Goal: Find specific page/section: Find specific page/section

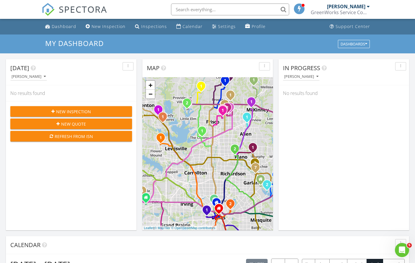
click at [215, 7] on input "text" at bounding box center [230, 10] width 118 height 12
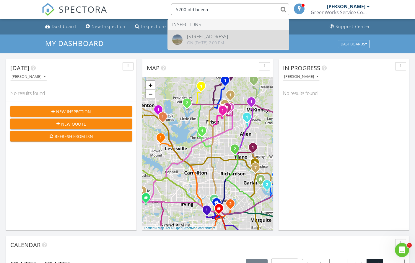
type input "5200 old buena"
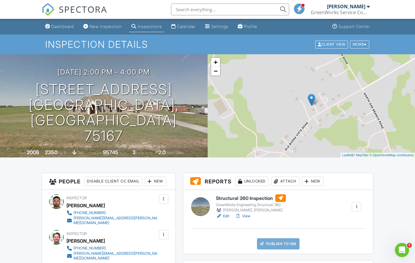
click at [243, 198] on h6 "Structural 360 Inspection" at bounding box center [251, 198] width 70 height 8
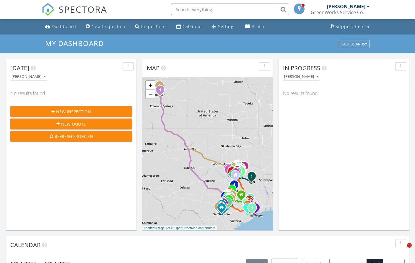
click at [214, 6] on input "text" at bounding box center [230, 10] width 118 height 12
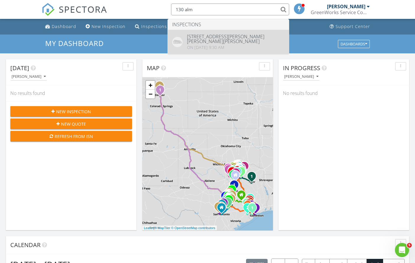
type input "130 alm"
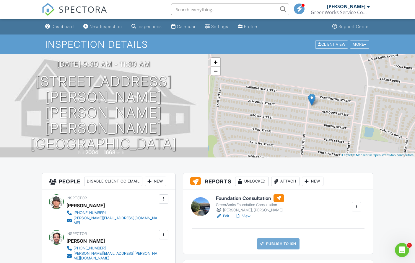
drag, startPoint x: 251, startPoint y: 198, endPoint x: 235, endPoint y: 135, distance: 64.7
click at [251, 198] on h6 "Foundation Consultation" at bounding box center [250, 198] width 68 height 8
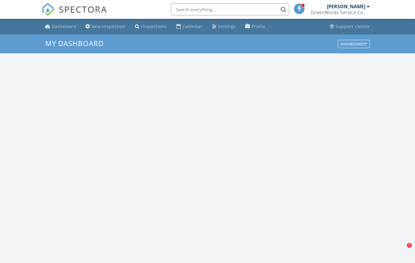
click at [197, 11] on input "text" at bounding box center [230, 10] width 118 height 12
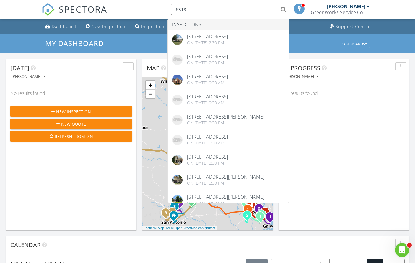
type input "6313"
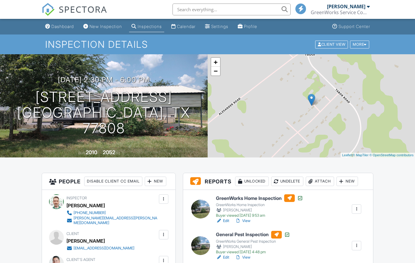
drag, startPoint x: 253, startPoint y: 200, endPoint x: 244, endPoint y: 140, distance: 60.2
click at [253, 200] on h6 "GreenWorks Home Inspection" at bounding box center [259, 198] width 87 height 8
